Goal: Task Accomplishment & Management: Complete application form

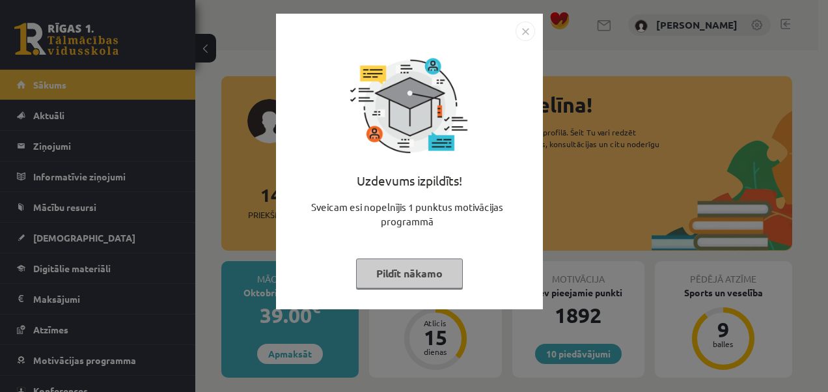
click at [434, 275] on button "Pildīt nākamo" at bounding box center [409, 273] width 107 height 30
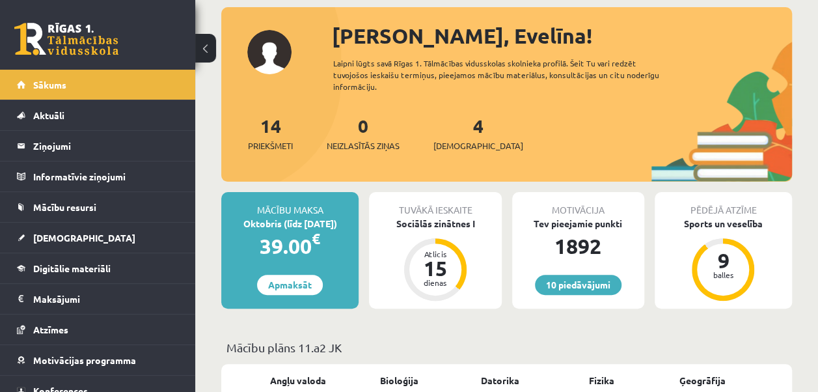
scroll to position [76, 0]
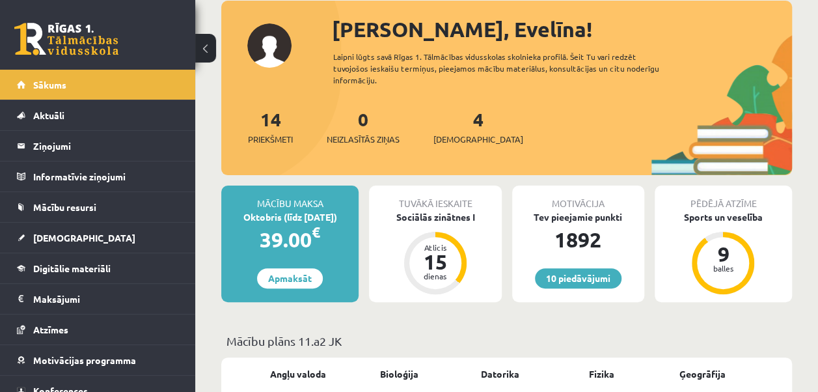
click at [322, 211] on div "Oktobris (līdz 15.10.25)" at bounding box center [289, 217] width 137 height 14
click at [282, 280] on link "Apmaksāt" at bounding box center [290, 278] width 66 height 20
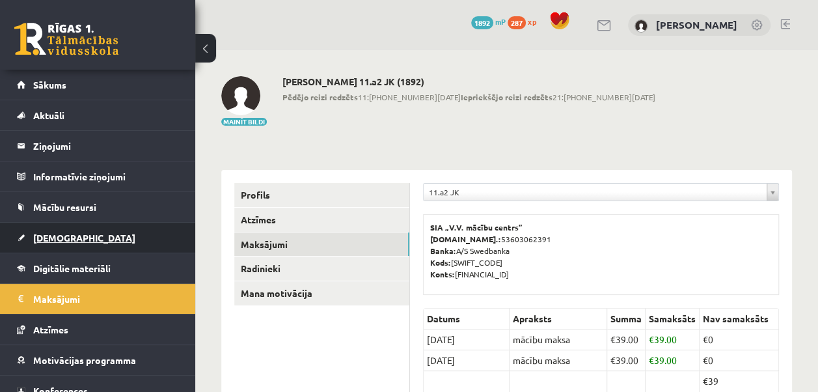
click at [38, 232] on span "[DEMOGRAPHIC_DATA]" at bounding box center [84, 238] width 102 height 12
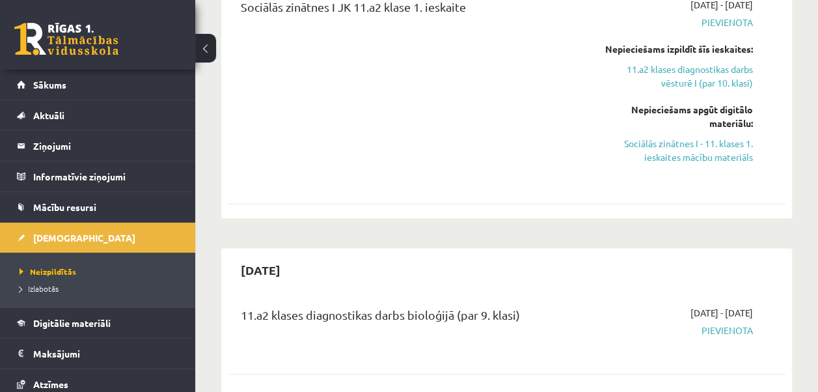
scroll to position [728, 0]
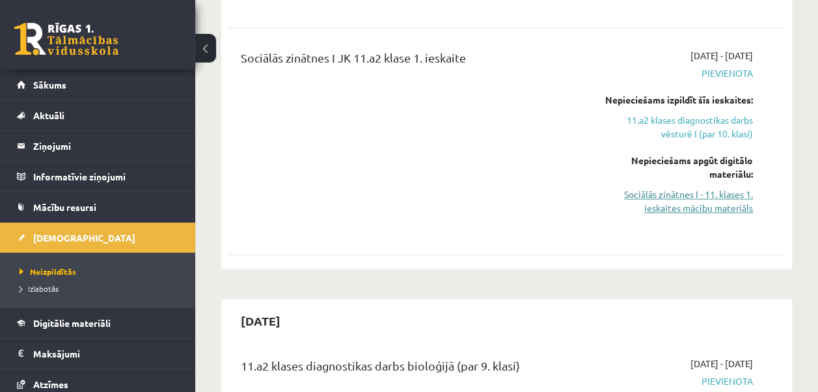
click at [723, 206] on link "Sociālās zinātnes I - 11. klases 1. ieskaites mācību materiāls" at bounding box center [675, 201] width 158 height 27
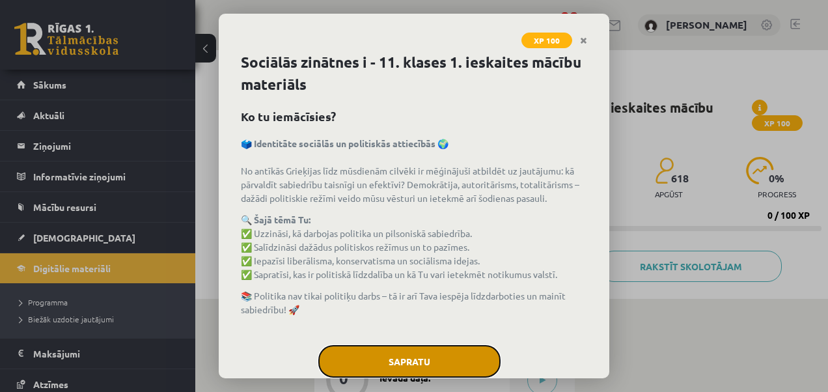
click at [374, 357] on button "Sapratu" at bounding box center [409, 361] width 182 height 33
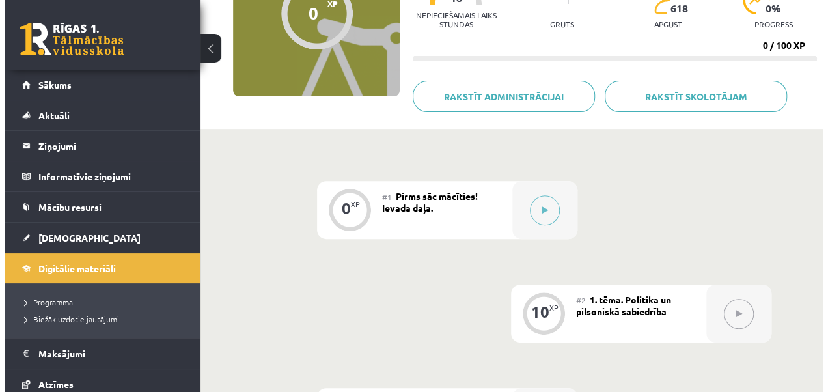
scroll to position [177, 0]
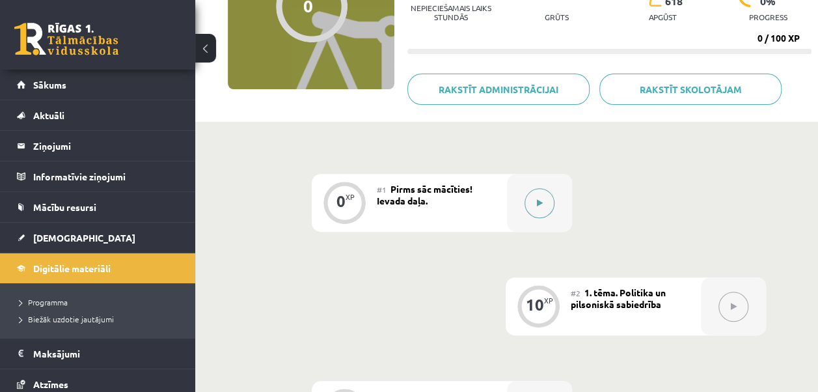
click at [535, 208] on button at bounding box center [540, 203] width 30 height 30
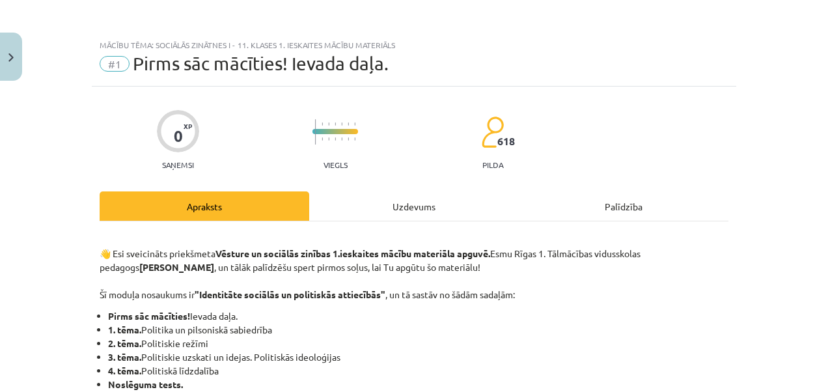
click at [401, 214] on div "Uzdevums" at bounding box center [414, 205] width 210 height 29
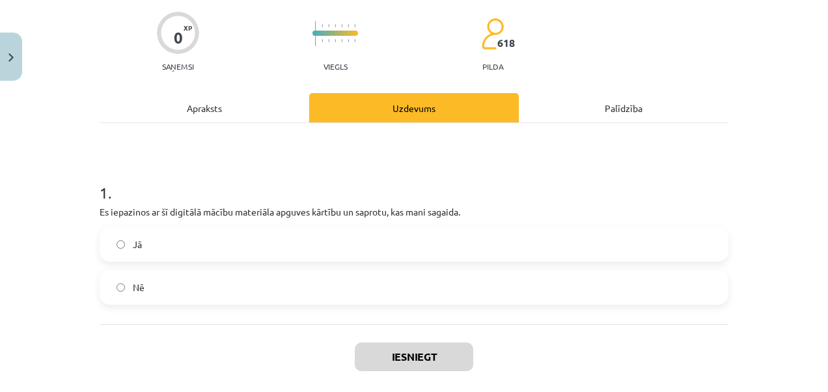
scroll to position [161, 0]
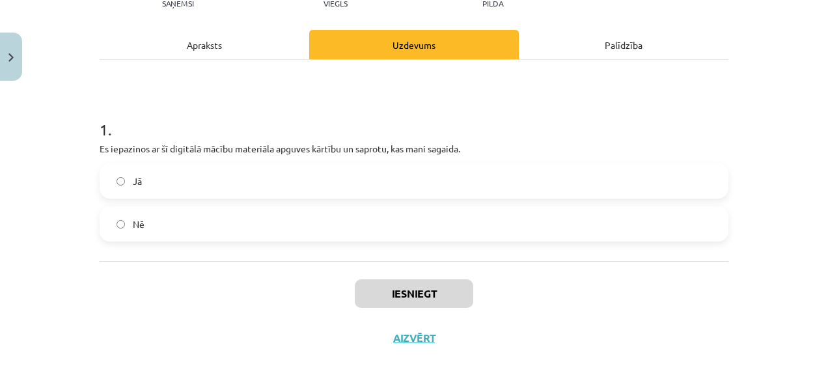
click at [365, 172] on label "Jā" at bounding box center [414, 181] width 626 height 33
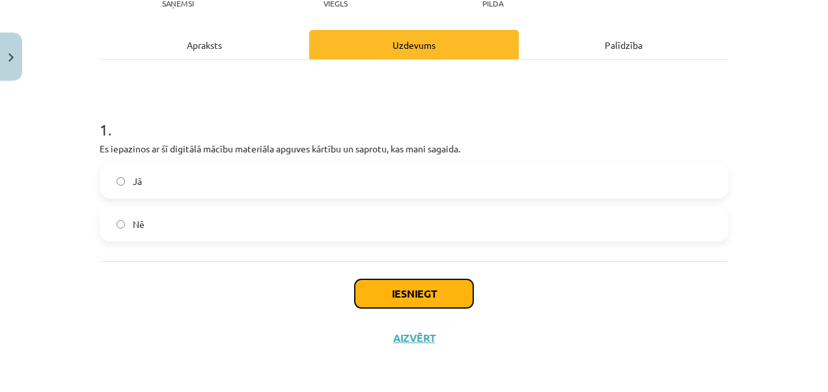
click at [419, 288] on button "Iesniegt" at bounding box center [414, 293] width 118 height 29
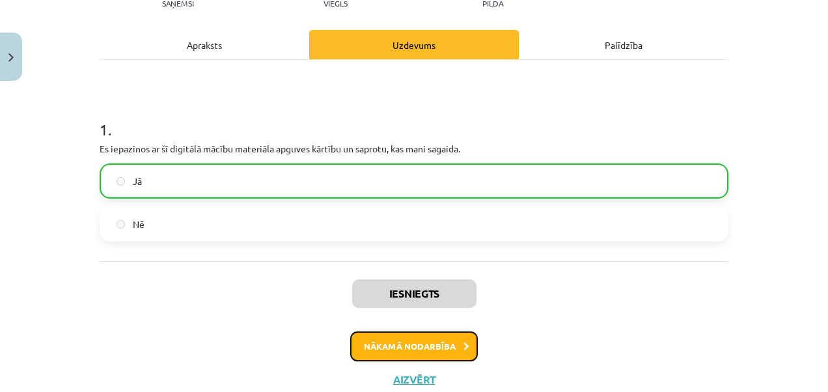
click at [410, 342] on button "Nākamā nodarbība" at bounding box center [414, 346] width 128 height 30
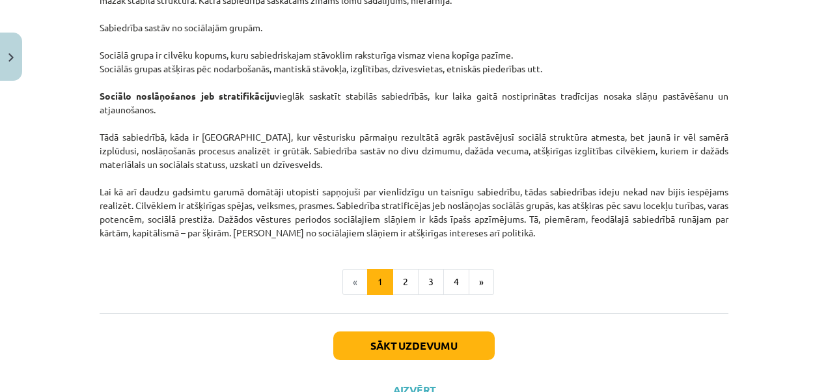
scroll to position [2121, 0]
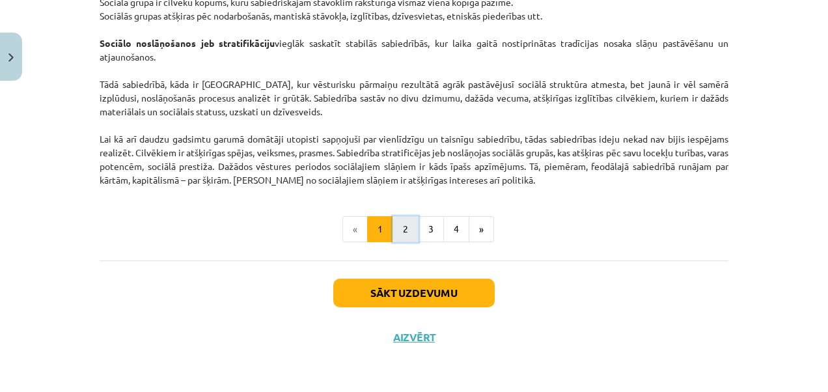
click at [404, 233] on button "2" at bounding box center [406, 229] width 26 height 26
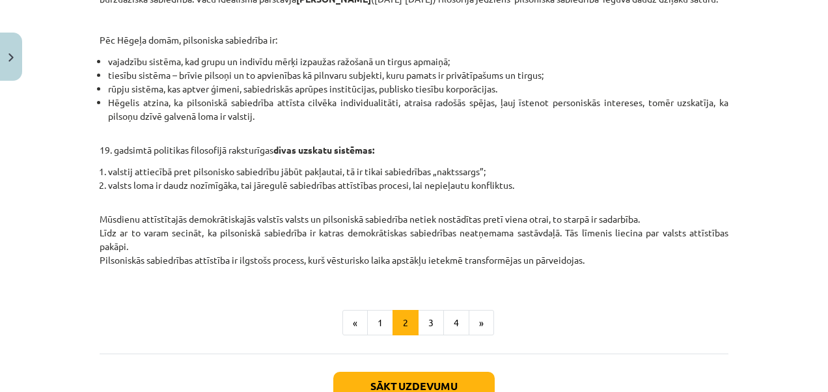
scroll to position [595, 0]
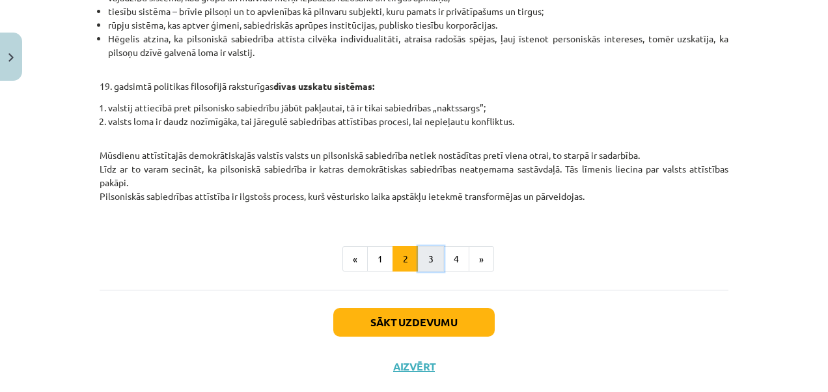
click at [423, 270] on button "3" at bounding box center [431, 259] width 26 height 26
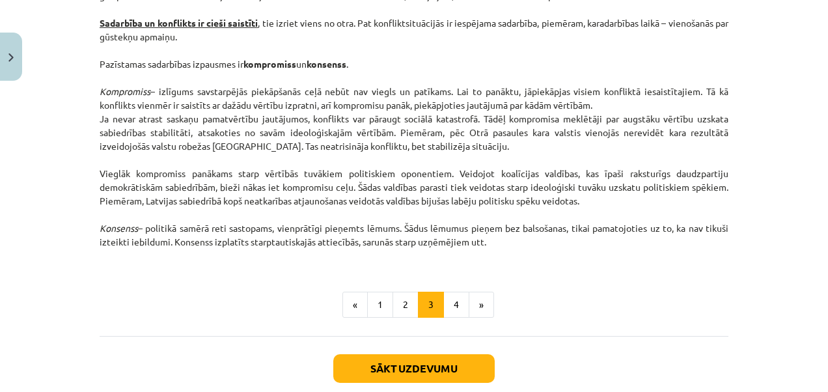
scroll to position [1738, 0]
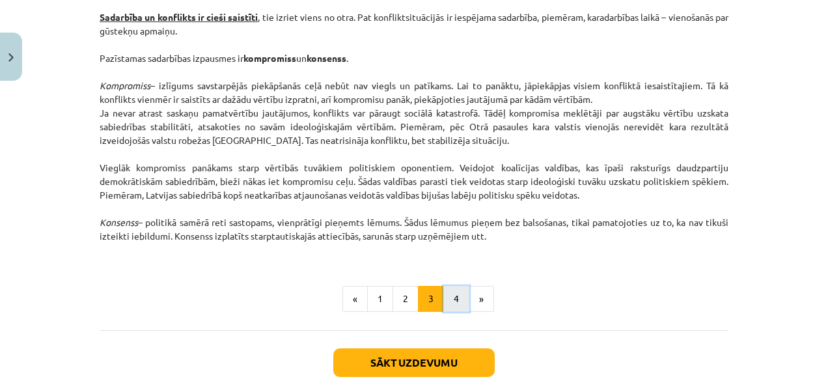
click at [443, 297] on button "4" at bounding box center [456, 299] width 26 height 26
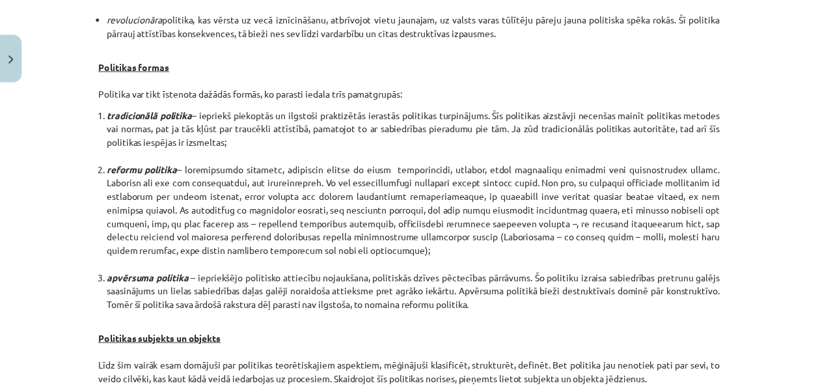
scroll to position [0, 0]
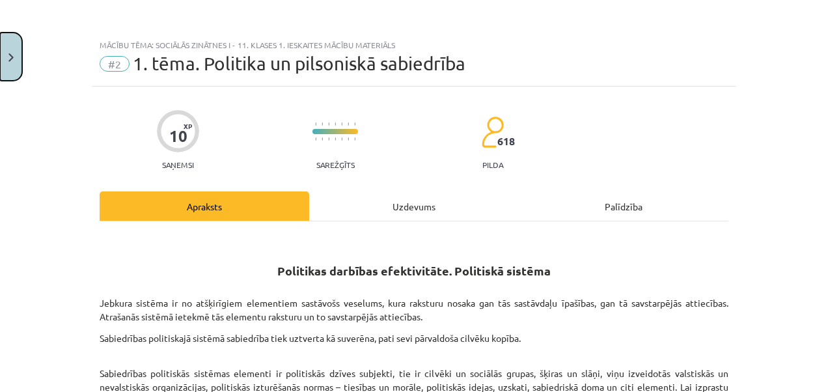
click at [0, 76] on html "0 Dāvanas 1892 mP 287 xp Evelīna Tarvāne Sākums Aktuāli Kā mācīties eSKOLĀ Kont…" at bounding box center [414, 19] width 828 height 392
click at [15, 62] on button "Close" at bounding box center [11, 57] width 22 height 48
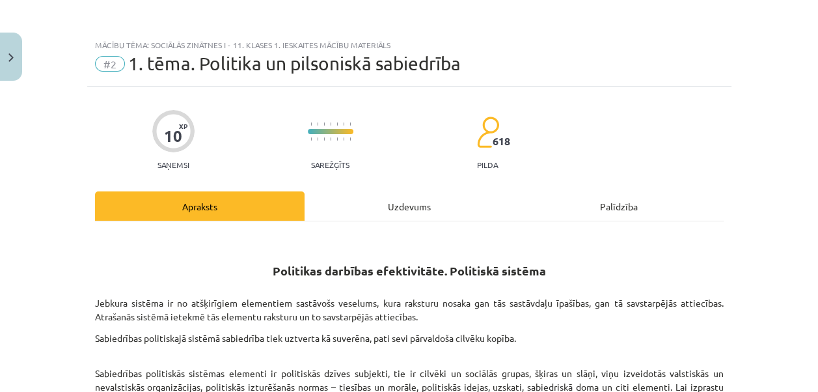
click at [84, 248] on link "[DEMOGRAPHIC_DATA]" at bounding box center [98, 238] width 162 height 30
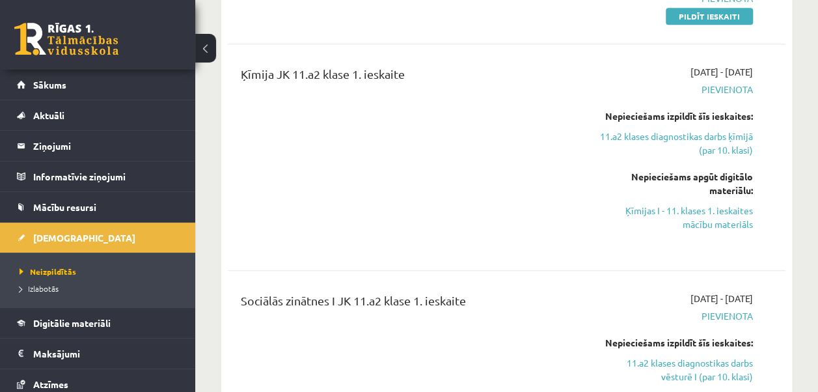
scroll to position [473, 0]
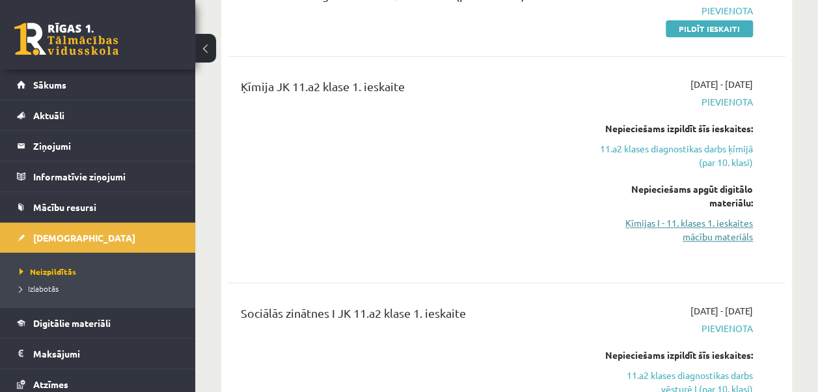
click at [709, 227] on link "Ķīmijas I - 11. klases 1. ieskaites mācību materiāls" at bounding box center [675, 229] width 158 height 27
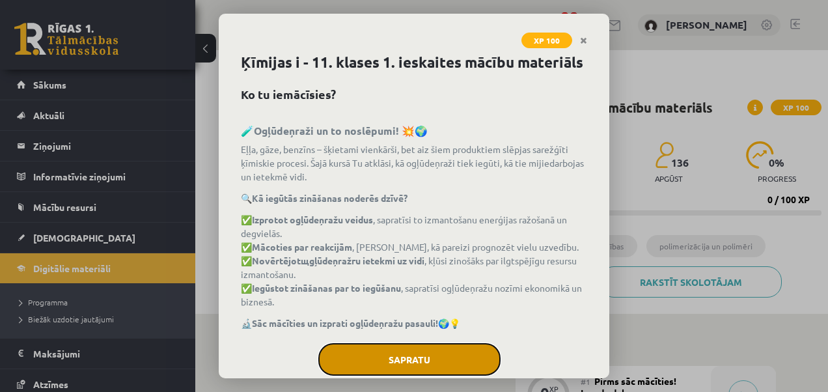
click at [435, 365] on button "Sapratu" at bounding box center [409, 359] width 182 height 33
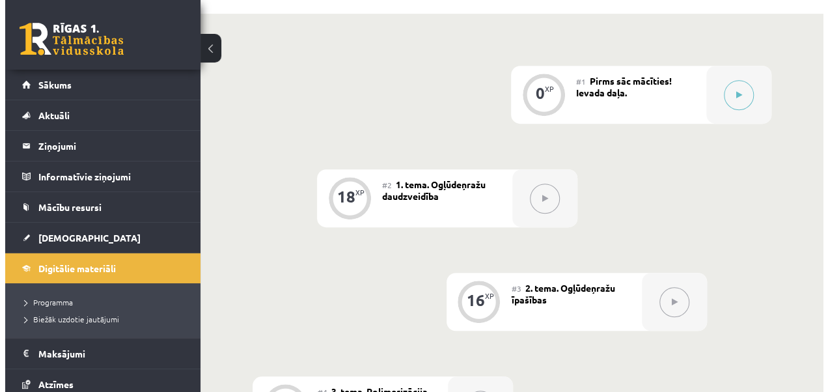
scroll to position [276, 0]
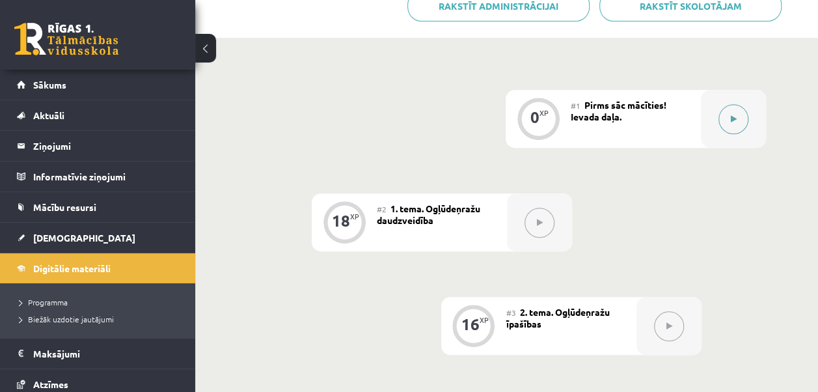
click at [747, 121] on button at bounding box center [734, 119] width 30 height 30
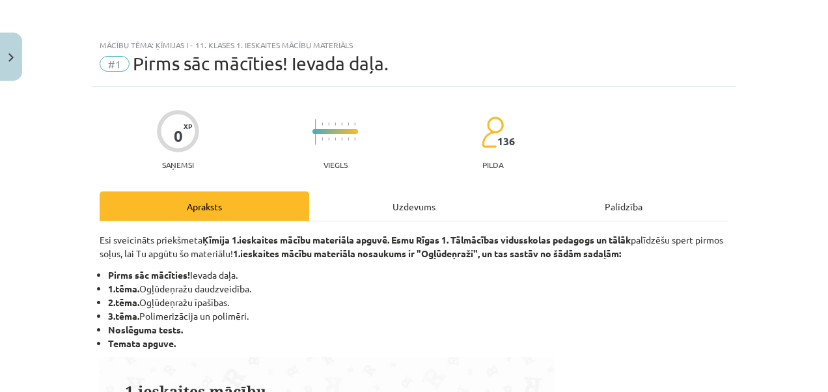
click at [383, 216] on div "Uzdevums" at bounding box center [414, 205] width 210 height 29
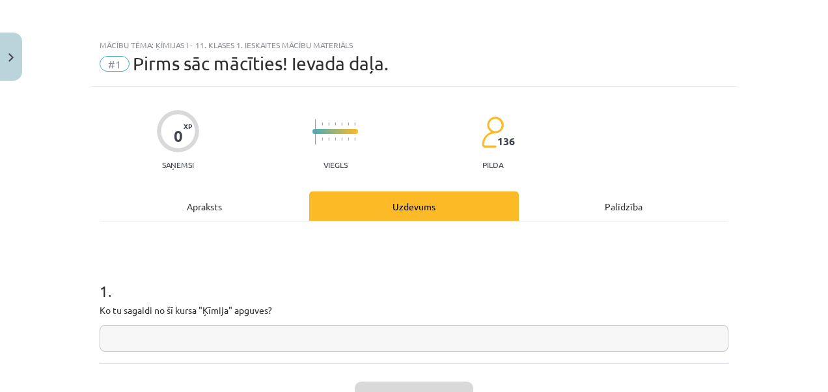
scroll to position [33, 0]
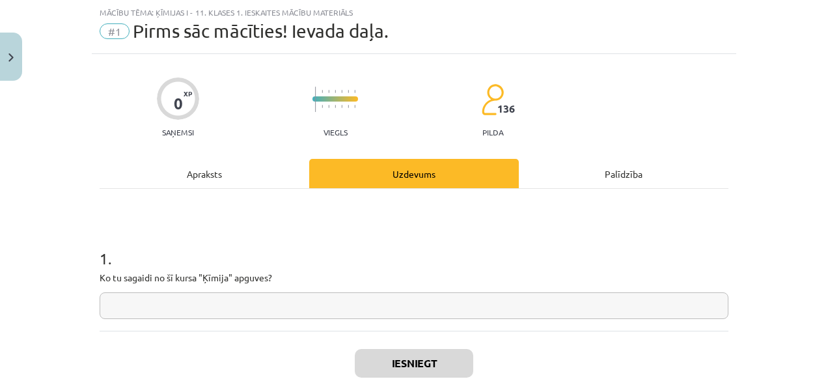
click at [208, 182] on div "Apraksts" at bounding box center [205, 173] width 210 height 29
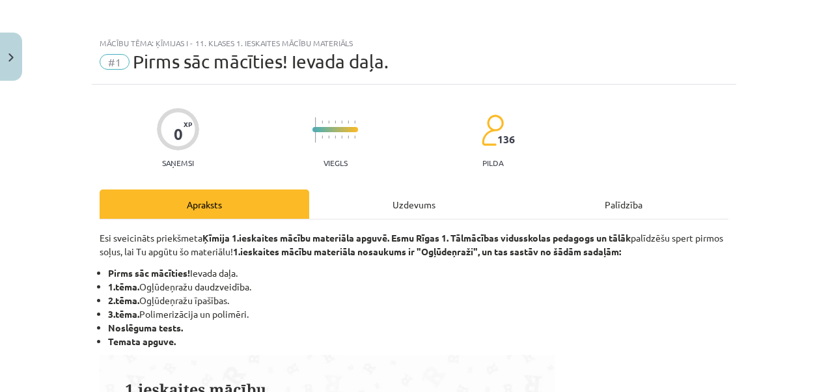
scroll to position [0, 0]
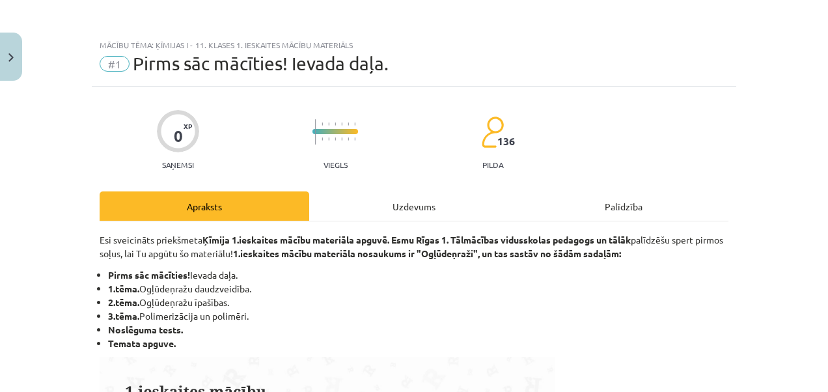
click at [431, 206] on div "Uzdevums" at bounding box center [414, 205] width 210 height 29
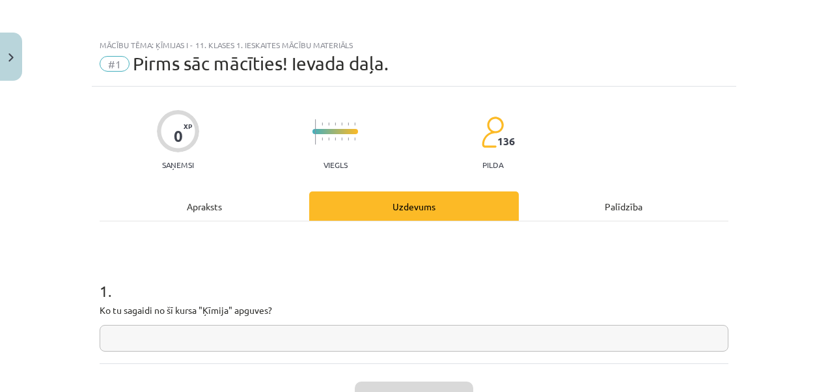
scroll to position [33, 0]
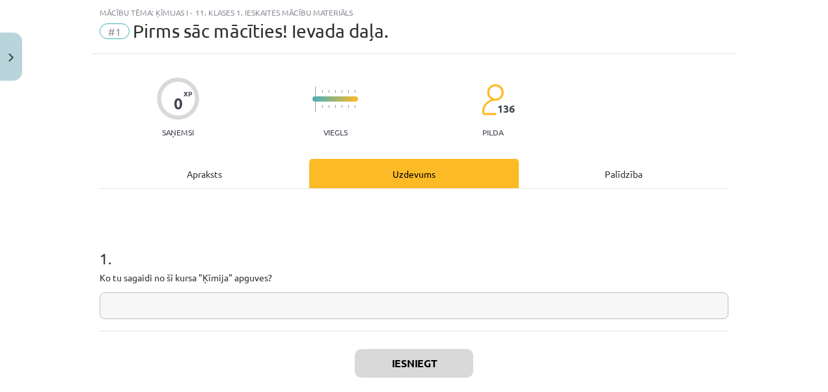
click at [251, 306] on input "text" at bounding box center [414, 305] width 629 height 27
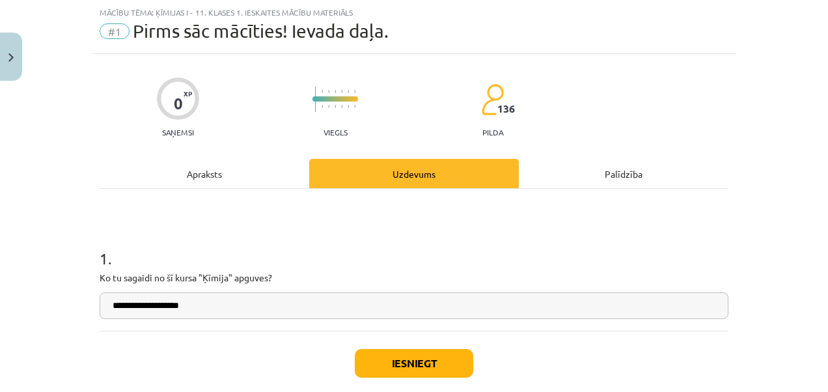
type input "**********"
click at [418, 359] on button "Iesniegt" at bounding box center [414, 363] width 118 height 29
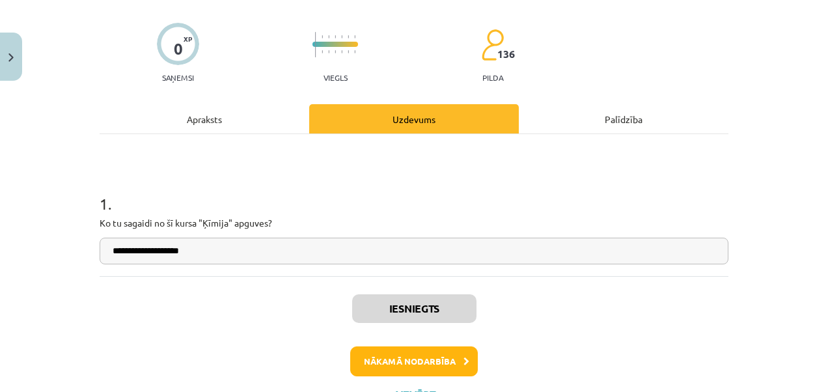
scroll to position [143, 0]
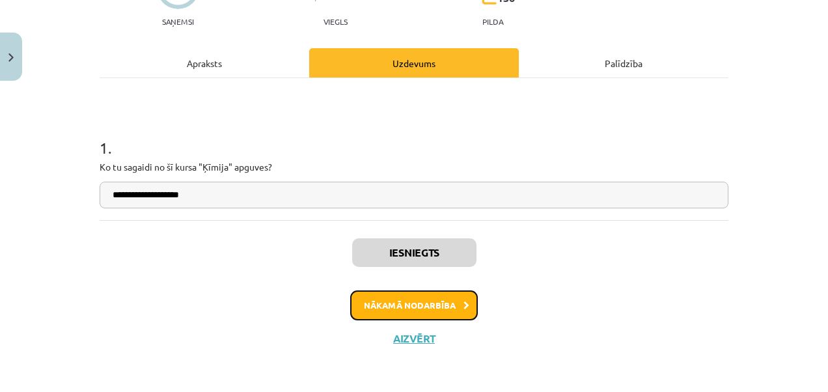
click at [441, 295] on button "Nākamā nodarbība" at bounding box center [414, 305] width 128 height 30
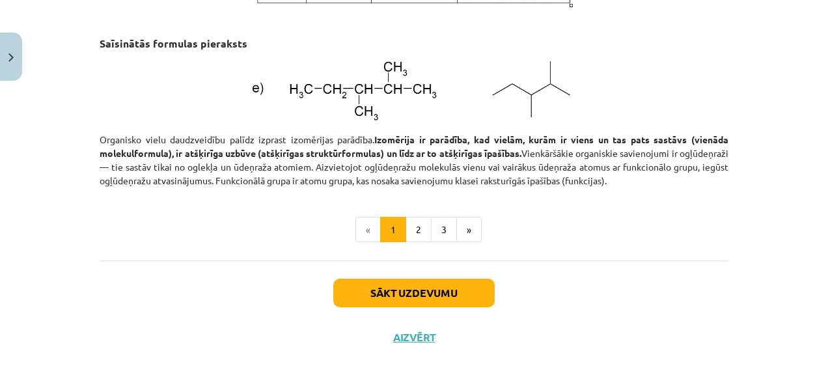
scroll to position [1854, 0]
click at [417, 225] on button "2" at bounding box center [419, 230] width 26 height 26
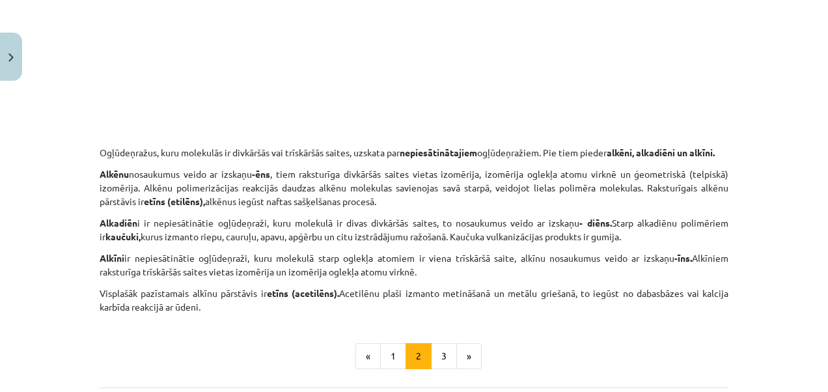
scroll to position [2244, 0]
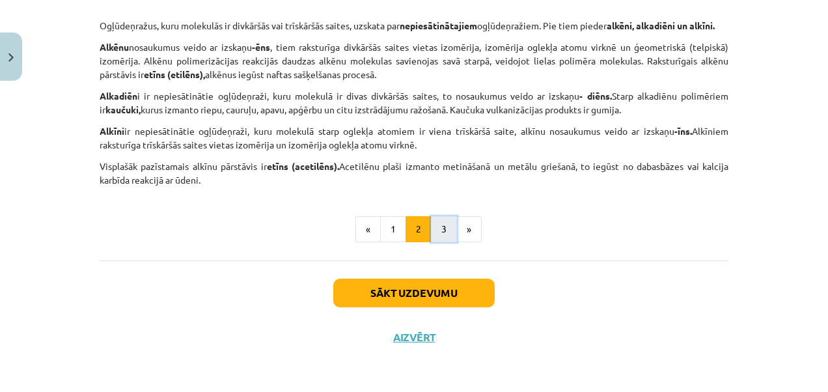
click at [431, 227] on button "3" at bounding box center [444, 229] width 26 height 26
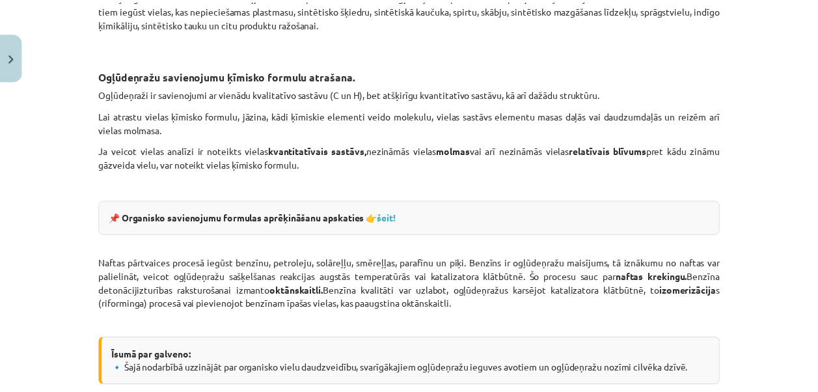
scroll to position [2279, 0]
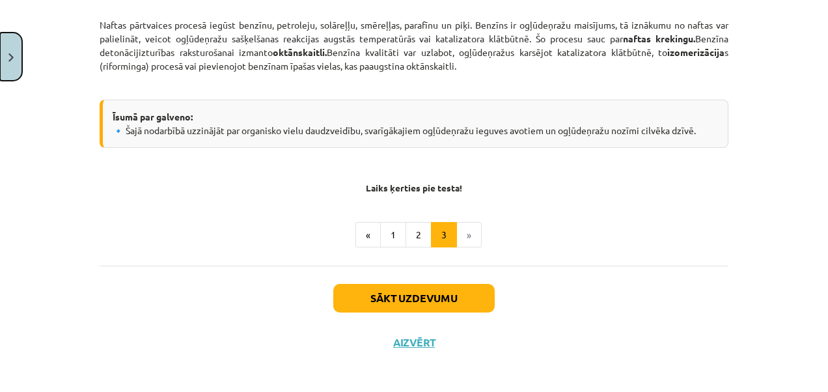
click at [14, 51] on button "Close" at bounding box center [11, 57] width 22 height 48
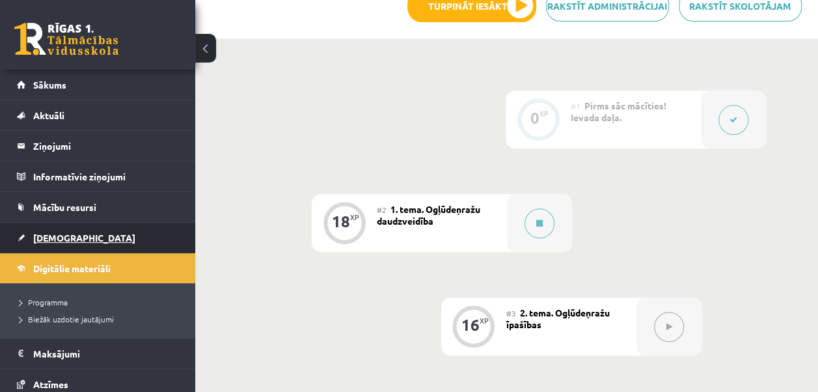
click at [42, 238] on span "[DEMOGRAPHIC_DATA]" at bounding box center [84, 238] width 102 height 12
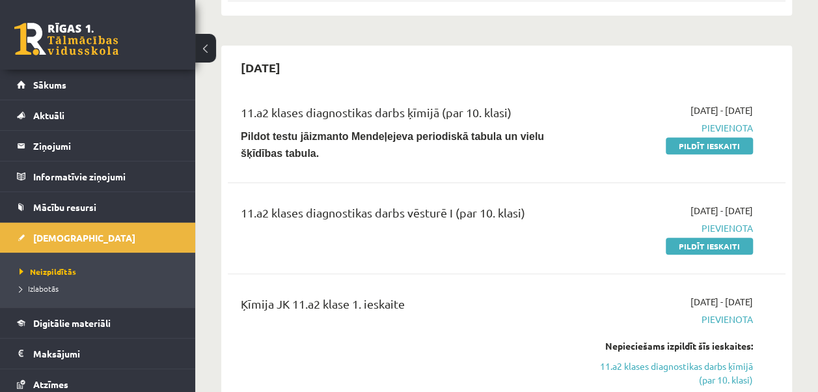
scroll to position [230, 0]
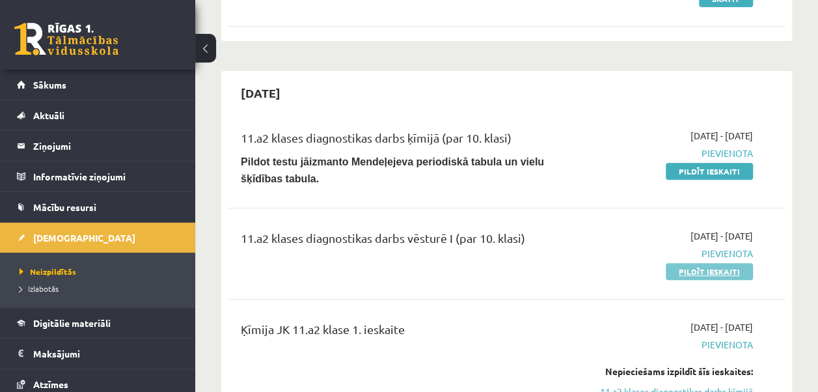
click at [707, 272] on link "Pildīt ieskaiti" at bounding box center [709, 271] width 87 height 17
click at [684, 171] on link "Pildīt ieskaiti" at bounding box center [709, 171] width 87 height 17
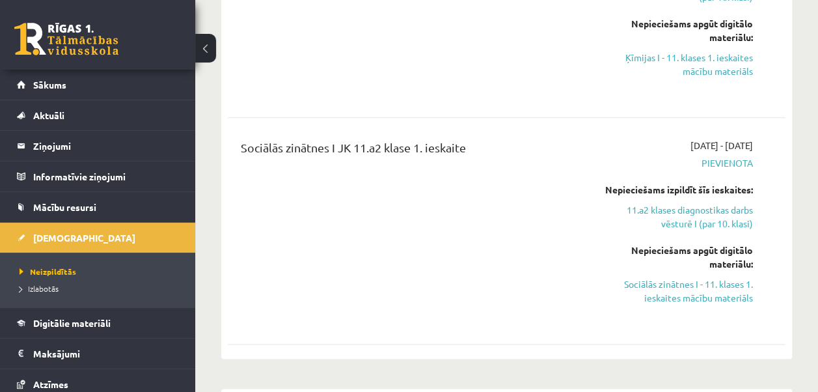
scroll to position [715, 0]
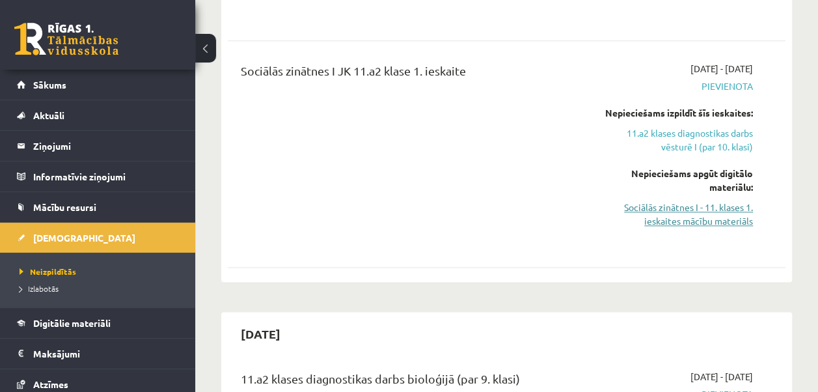
click at [703, 202] on link "Sociālās zinātnes I - 11. klases 1. ieskaites mācību materiāls" at bounding box center [675, 214] width 158 height 27
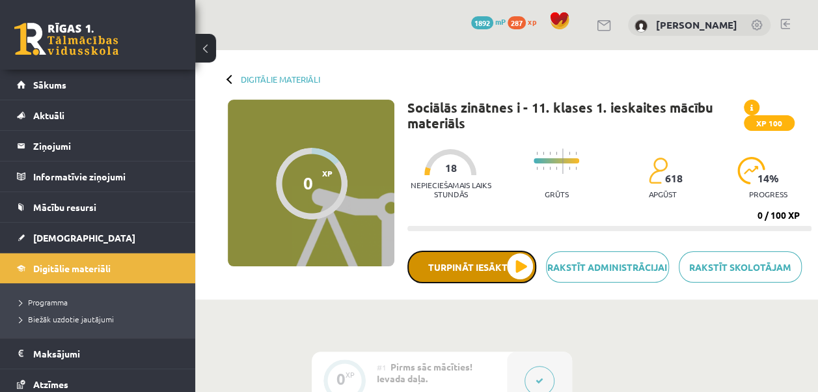
click at [512, 258] on button "Turpināt iesākto" at bounding box center [472, 267] width 129 height 33
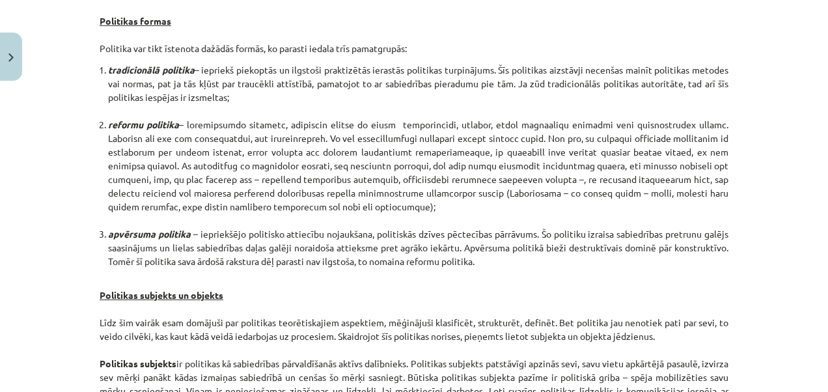
scroll to position [729, 0]
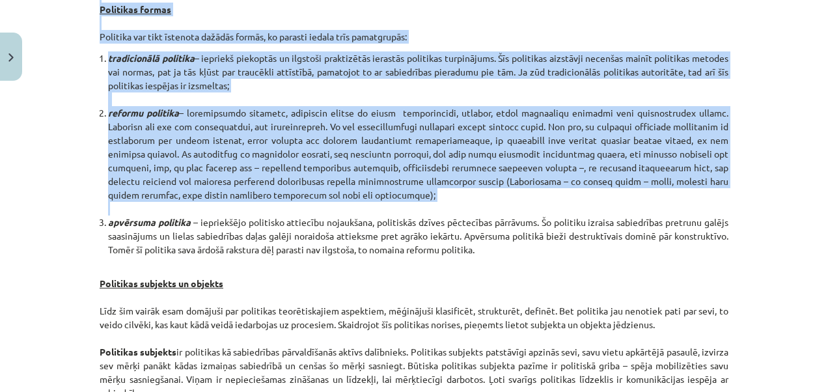
drag, startPoint x: 813, startPoint y: 203, endPoint x: 828, endPoint y: 229, distance: 29.7
click at [828, 229] on div "Mācību tēma: Sociālās zinātnes i - 11. klases 1. ieskaites mācību materiāls #2 …" at bounding box center [414, 196] width 828 height 392
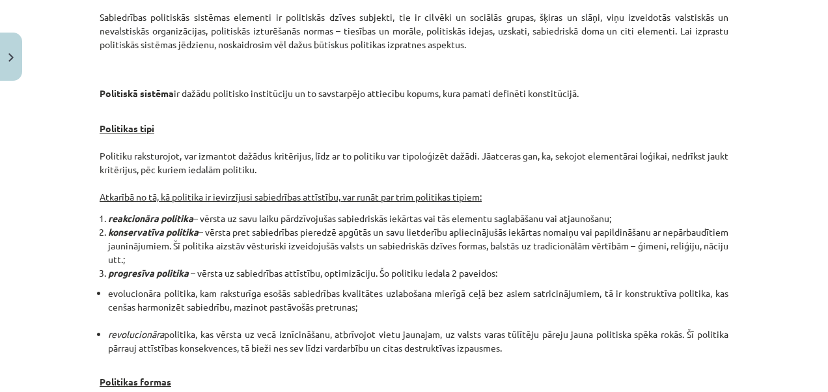
scroll to position [354, 0]
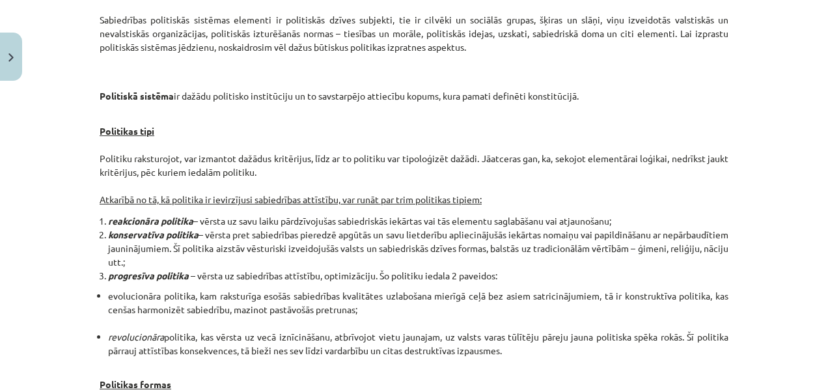
click at [796, 245] on div "Mācību tēma: Sociālās zinātnes i - 11. klases 1. ieskaites mācību materiāls #2 …" at bounding box center [414, 196] width 828 height 392
